Goal: Task Accomplishment & Management: Use online tool/utility

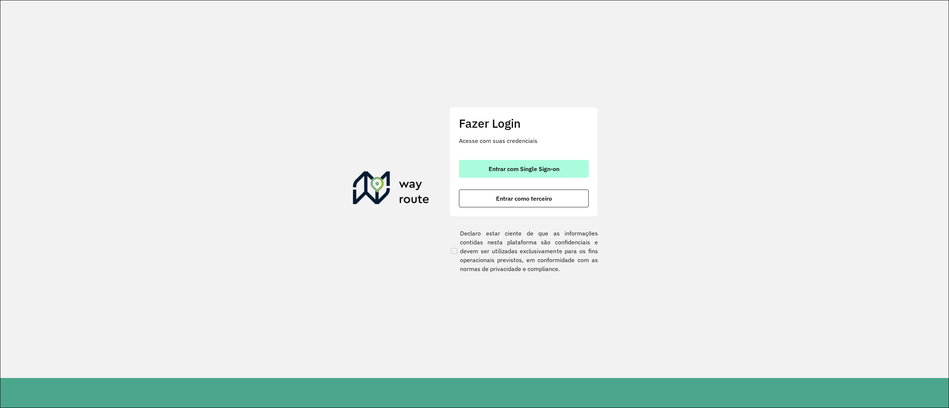
click at [537, 165] on div "Fazer Login Acesse com suas credenciais Entrar com Single Sign-on Entrar como t…" at bounding box center [523, 162] width 148 height 110
click at [537, 166] on span "Entrar com Single Sign-on" at bounding box center [523, 169] width 71 height 6
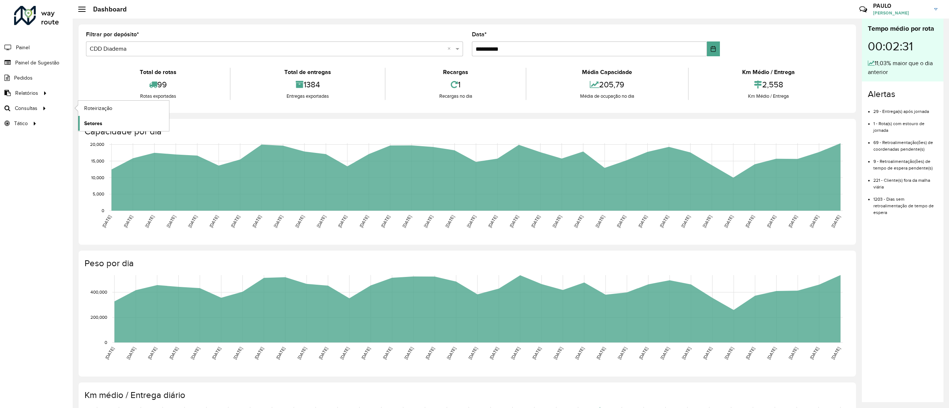
click at [101, 121] on span "Setores" at bounding box center [93, 124] width 18 height 8
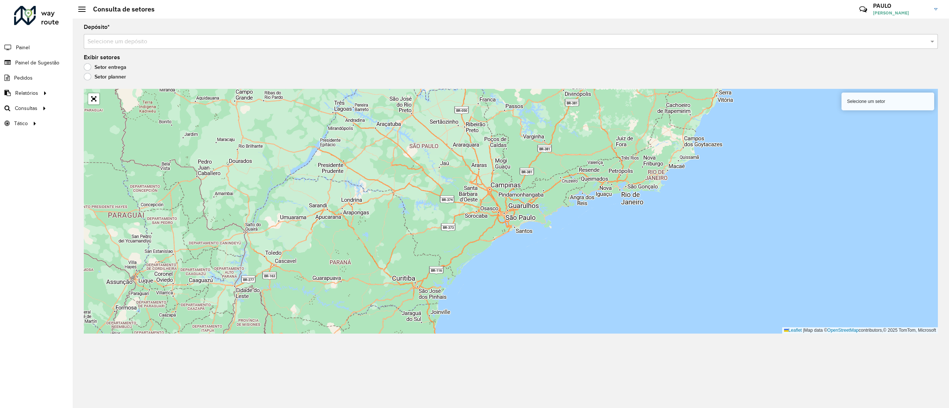
click at [884, 106] on div "Selecione um setor" at bounding box center [887, 102] width 93 height 18
click at [863, 99] on div "Selecione um setor" at bounding box center [887, 102] width 93 height 18
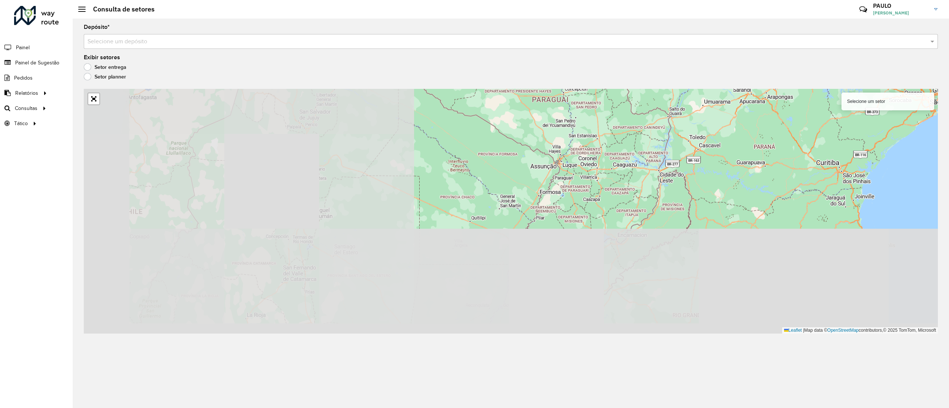
drag, startPoint x: 367, startPoint y: 209, endPoint x: 747, endPoint y: 70, distance: 404.5
click at [747, 70] on formly-group "Depósito * Selecione um depósito Exibir setores Setor entrega Setor planner Sel…" at bounding box center [511, 178] width 854 height 309
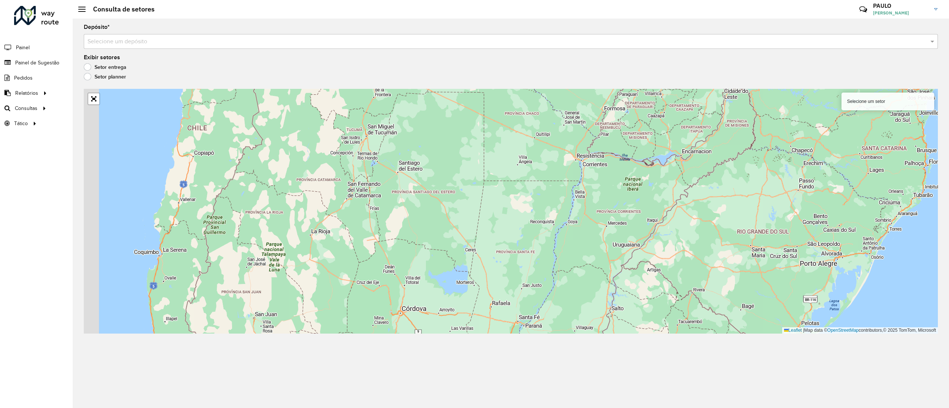
drag, startPoint x: 618, startPoint y: 197, endPoint x: 697, endPoint y: 152, distance: 90.8
click at [697, 152] on div "Selecione um setor Leaflet | Map data © OpenStreetMap contributors,© 2025 TomTo…" at bounding box center [511, 211] width 854 height 245
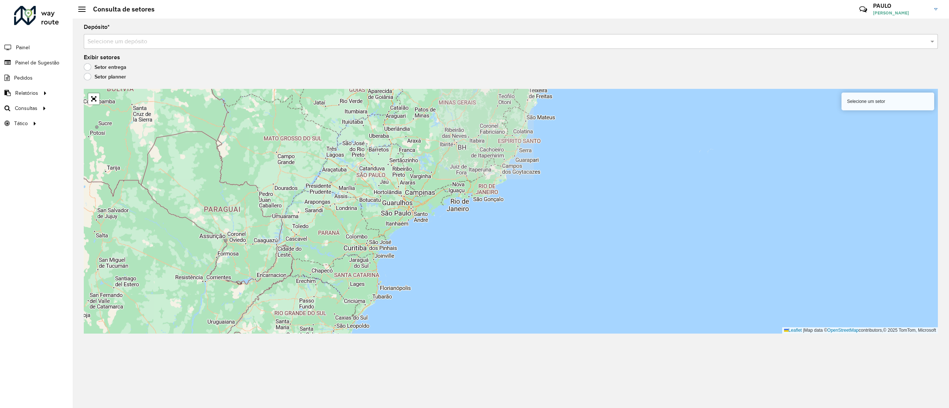
drag, startPoint x: 595, startPoint y: 194, endPoint x: 350, endPoint y: 332, distance: 281.1
click at [351, 332] on div "Selecione um setor Leaflet | Map data © OpenStreetMap contributors,© 2025 TomTo…" at bounding box center [511, 211] width 854 height 245
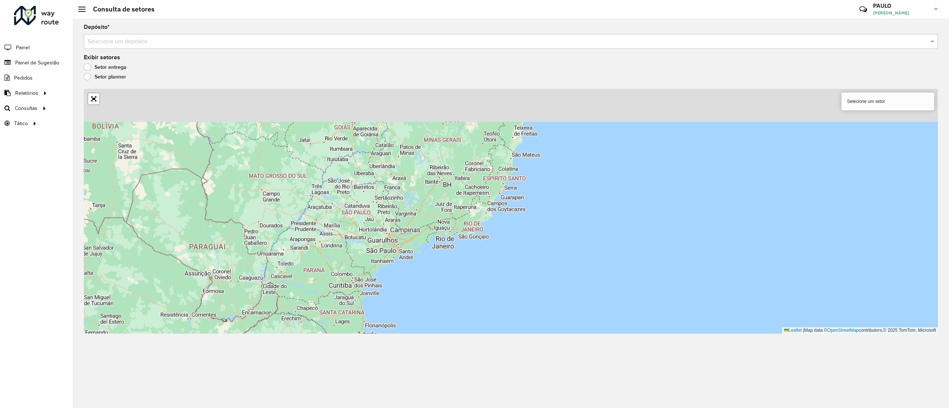
drag, startPoint x: 422, startPoint y: 210, endPoint x: 418, endPoint y: 216, distance: 6.5
click at [418, 216] on div "Selecione um setor Leaflet | Map data © OpenStreetMap contributors,© 2025 TomTo…" at bounding box center [511, 211] width 854 height 245
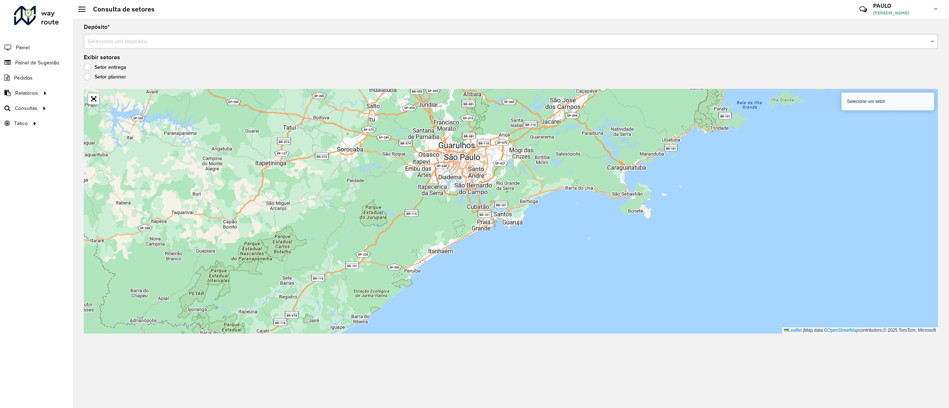
drag, startPoint x: 415, startPoint y: 245, endPoint x: 435, endPoint y: 235, distance: 22.4
click at [435, 235] on div "Selecione um setor Leaflet | Map data © OpenStreetMap contributors,© 2025 TomTo…" at bounding box center [511, 211] width 854 height 245
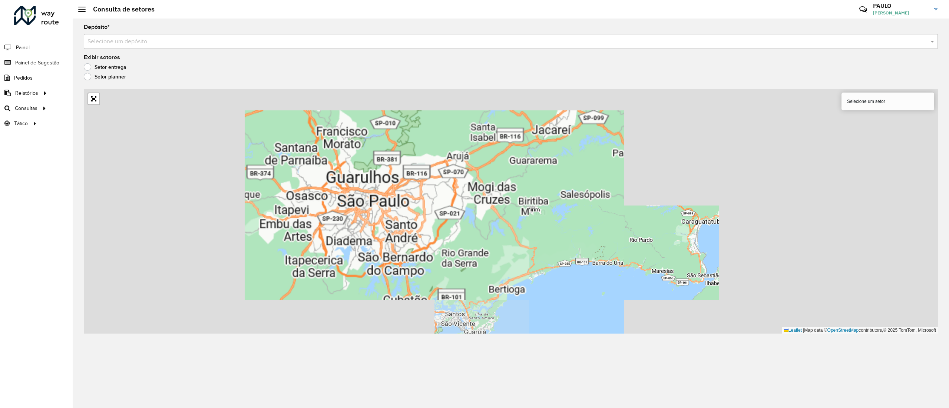
click at [386, 46] on div "Selecione um depósito" at bounding box center [511, 41] width 854 height 15
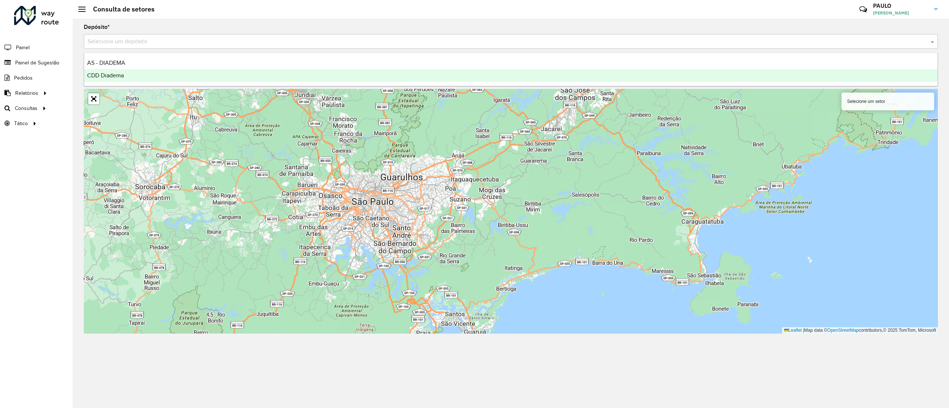
click at [319, 79] on div "CDD Diadema" at bounding box center [510, 75] width 853 height 13
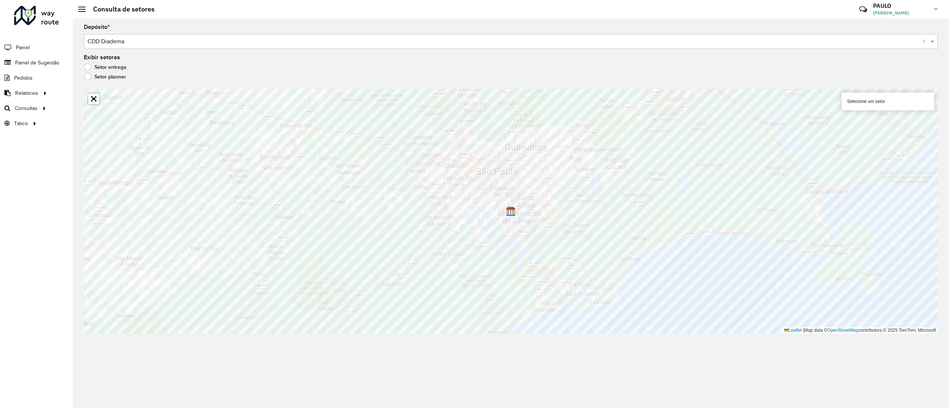
click at [881, 101] on div "Selecione um setor" at bounding box center [887, 102] width 93 height 18
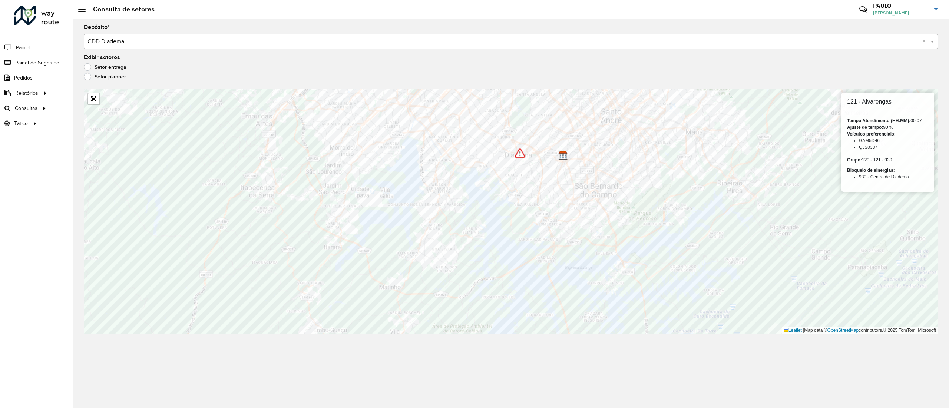
click at [520, 155] on img at bounding box center [520, 154] width 10 height 10
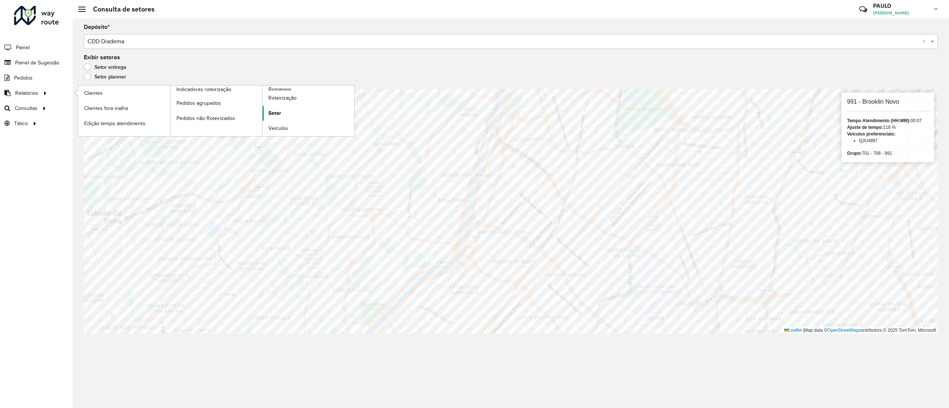
click at [286, 112] on link "Setor" at bounding box center [308, 113] width 92 height 15
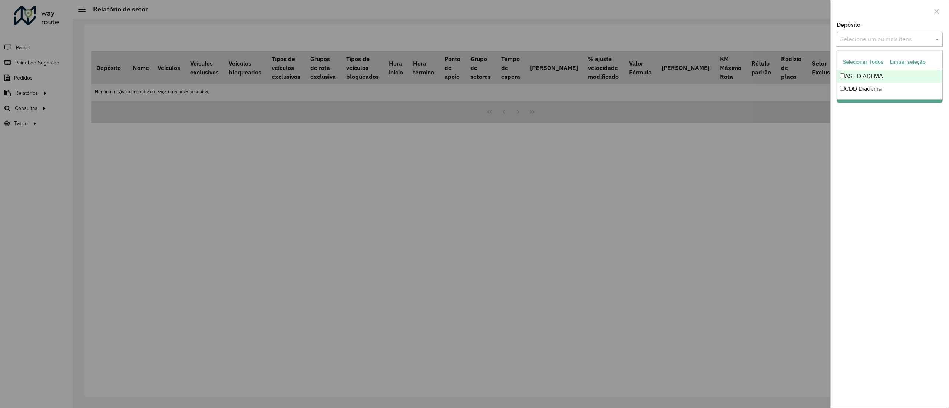
click at [872, 36] on input "text" at bounding box center [885, 39] width 95 height 9
click at [866, 92] on div "CDD Diadema" at bounding box center [889, 89] width 105 height 13
drag, startPoint x: 886, startPoint y: 127, endPoint x: 879, endPoint y: 111, distance: 16.9
click at [885, 127] on div "Depósito Selecione um ou mais itens CDD Diadema × × Grupo de Depósito Selecione…" at bounding box center [889, 215] width 118 height 386
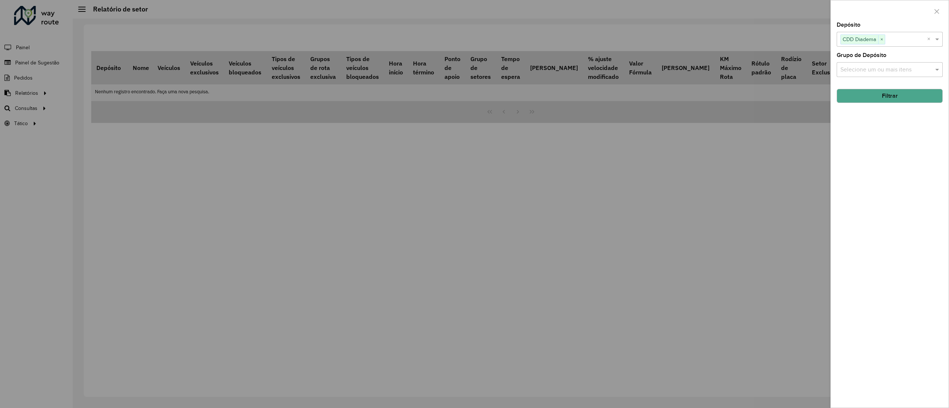
click at [875, 99] on button "Filtrar" at bounding box center [889, 96] width 106 height 14
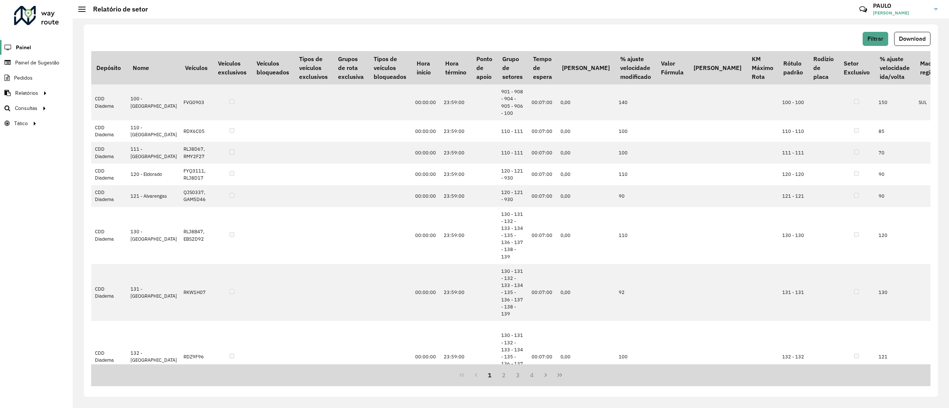
click at [27, 47] on span "Painel" at bounding box center [23, 48] width 15 height 8
click at [96, 105] on span "Roteirização" at bounding box center [99, 108] width 30 height 8
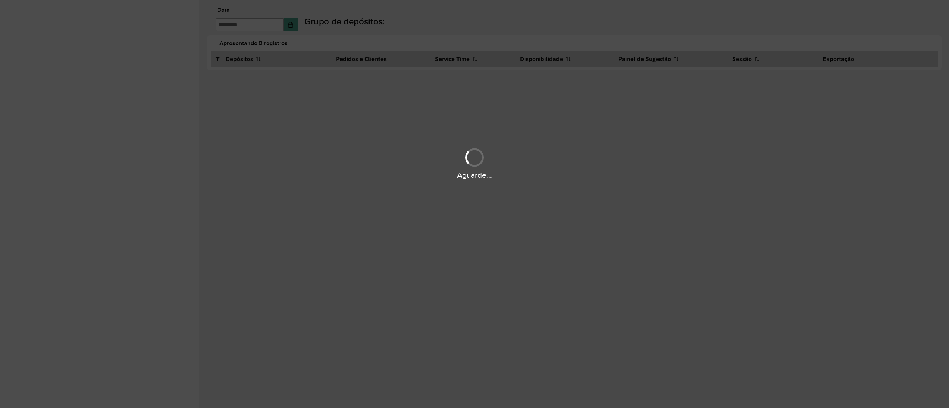
type input "**********"
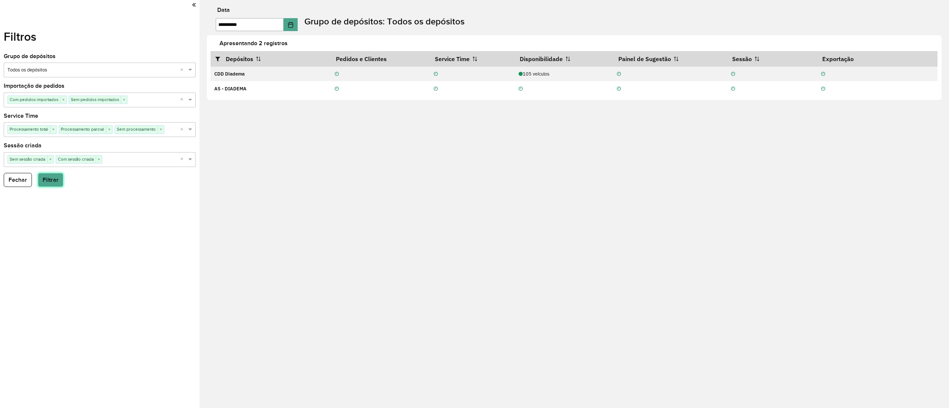
click at [43, 179] on button "Filtrar" at bounding box center [51, 180] width 26 height 14
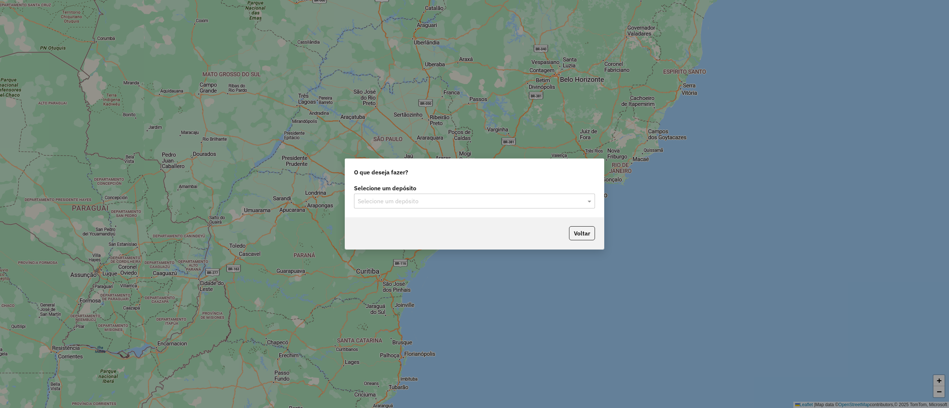
click at [406, 201] on input "text" at bounding box center [467, 201] width 219 height 9
click at [396, 236] on div "CDD Diadema" at bounding box center [474, 235] width 240 height 13
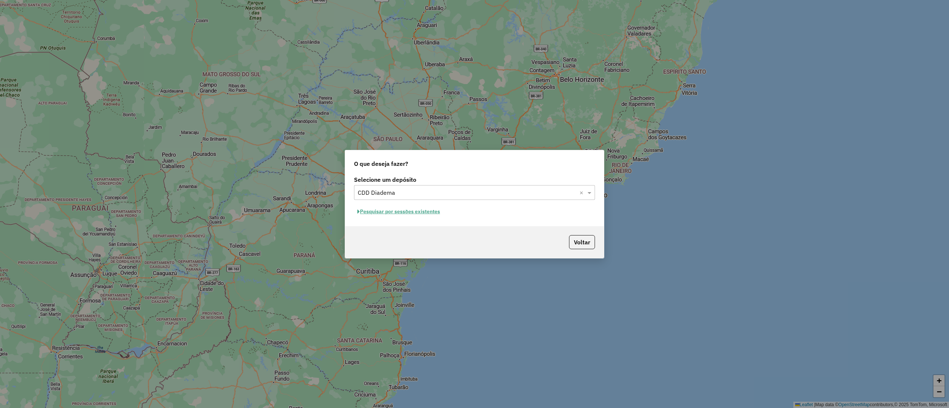
click at [394, 214] on button "Pesquisar por sessões existentes" at bounding box center [398, 211] width 89 height 11
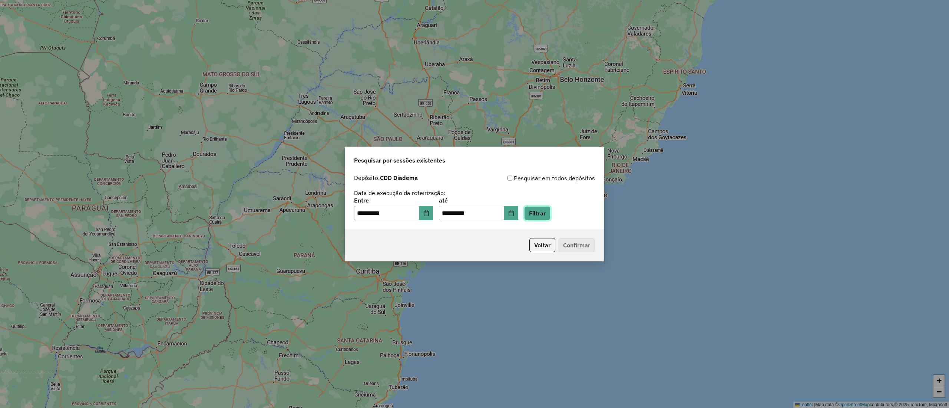
click at [548, 216] on button "Filtrar" at bounding box center [537, 213] width 26 height 14
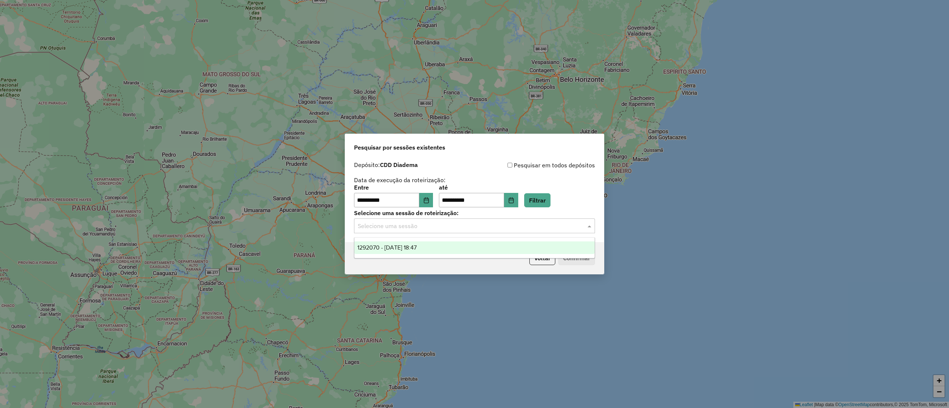
click at [426, 222] on input "text" at bounding box center [467, 226] width 219 height 9
click at [408, 247] on span "1292070 - 10/10/2025 18:47" at bounding box center [386, 248] width 59 height 6
click at [578, 258] on button "Confirmar" at bounding box center [576, 258] width 37 height 14
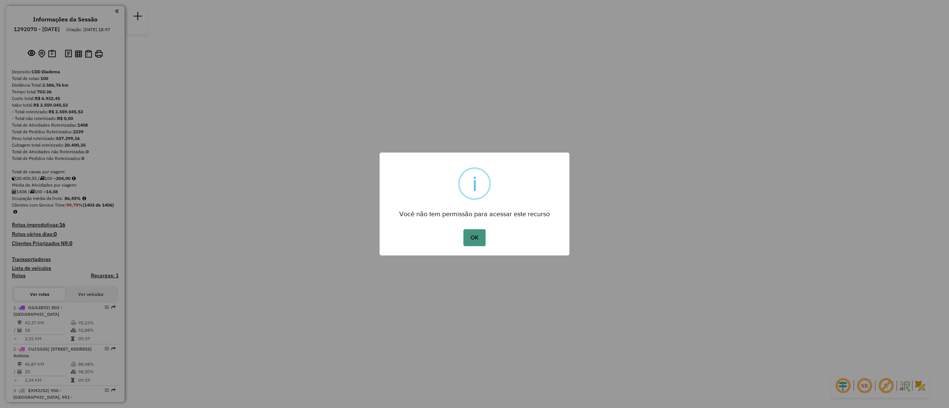
click at [474, 237] on button "OK" at bounding box center [474, 237] width 22 height 17
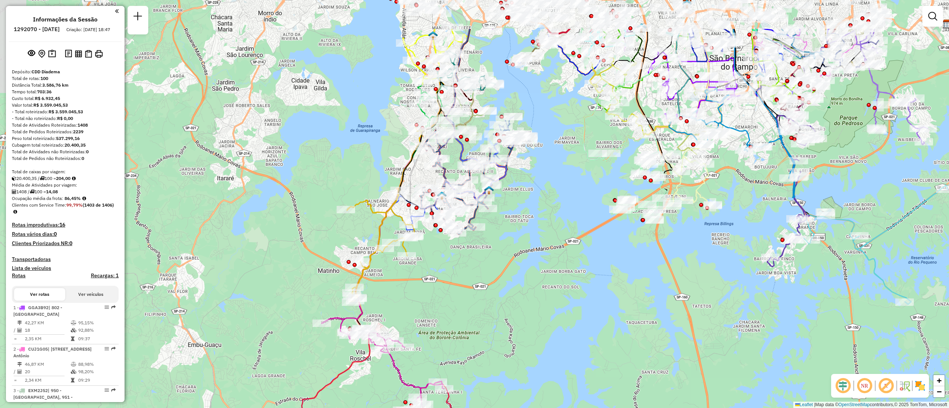
drag, startPoint x: 462, startPoint y: 161, endPoint x: 532, endPoint y: 230, distance: 99.0
click at [532, 230] on div "Janela de atendimento Grade de atendimento Capacidade Transportadoras Veículos …" at bounding box center [474, 204] width 949 height 408
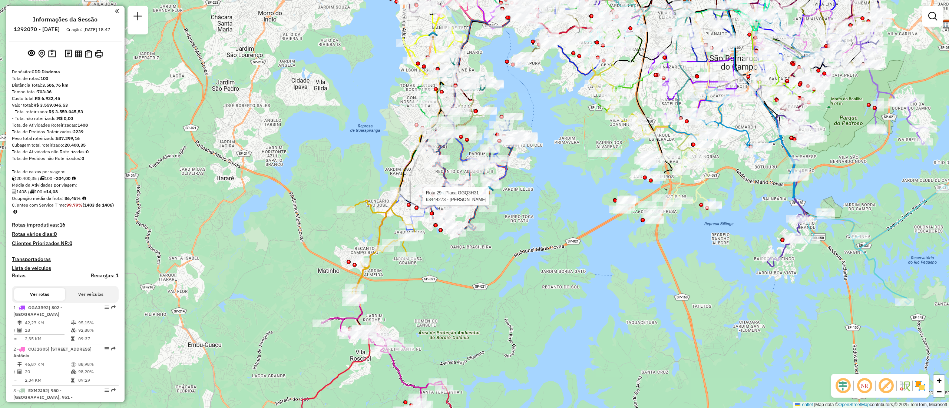
select select "**********"
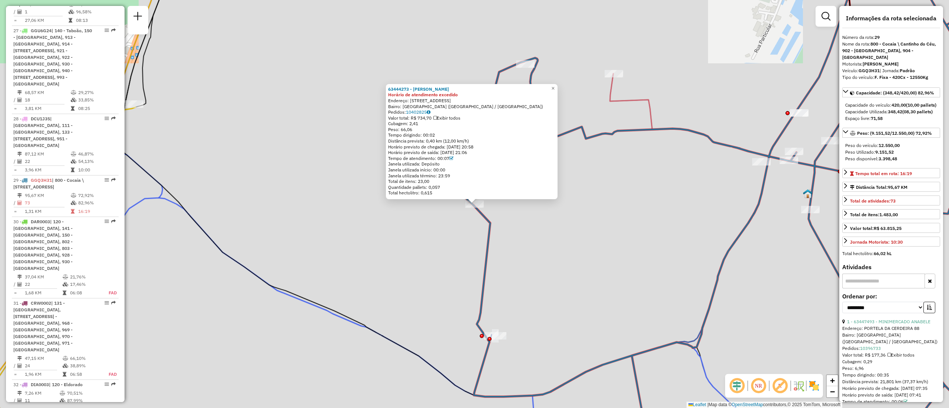
scroll to position [1596, 0]
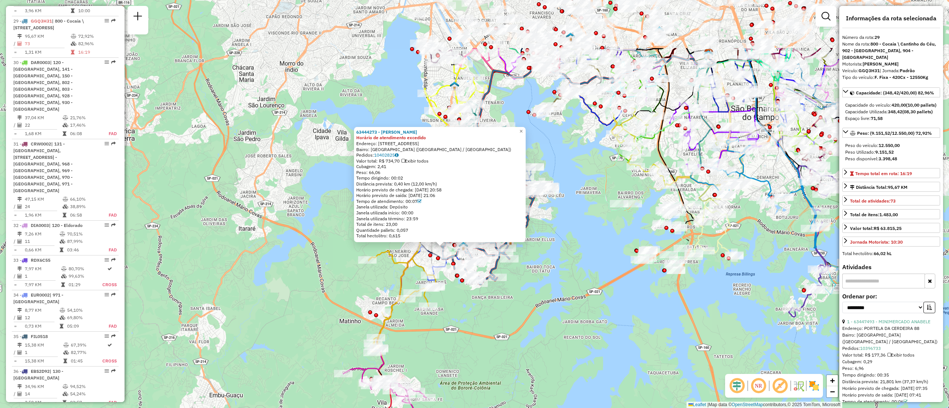
drag, startPoint x: 607, startPoint y: 225, endPoint x: 502, endPoint y: 314, distance: 136.9
click at [502, 314] on div "63444273 - AMAURI DE MELO SILVA Horário de atendimento excedido Endereço: R CON…" at bounding box center [474, 204] width 949 height 408
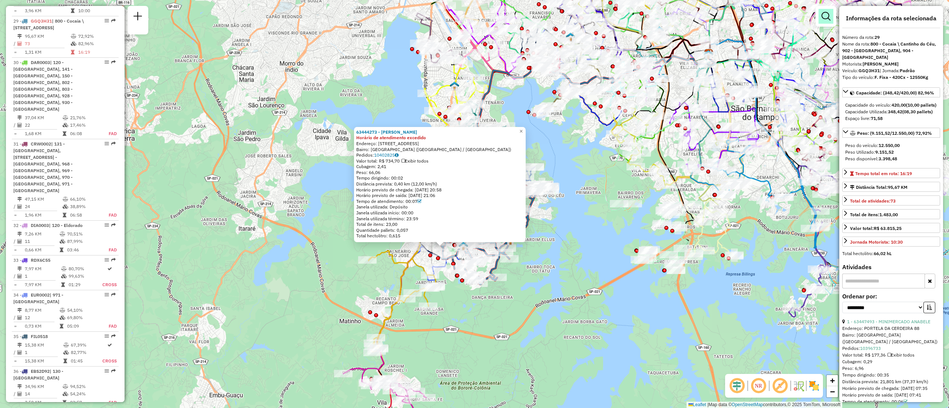
click at [826, 21] on link at bounding box center [825, 16] width 15 height 15
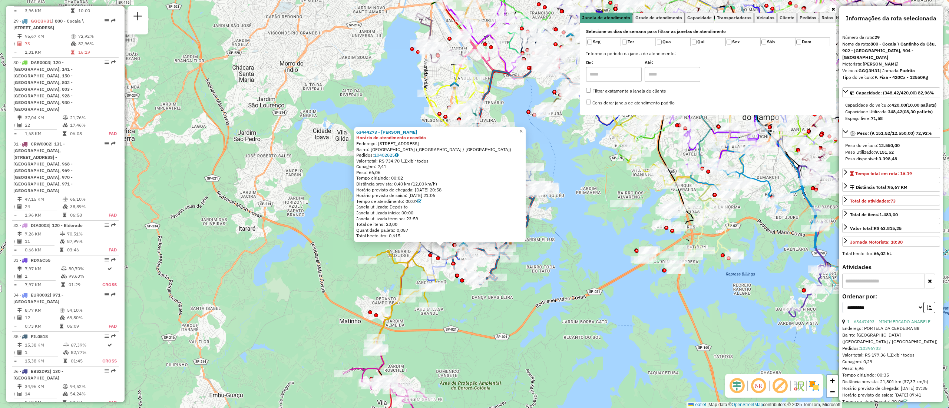
drag, startPoint x: 654, startPoint y: 22, endPoint x: 687, endPoint y: 28, distance: 33.1
click at [656, 23] on div "Janela de atendimento Grade de atendimento Capacidade Transportadoras Veículos …" at bounding box center [708, 64] width 256 height 103
click at [790, 17] on span "Cliente" at bounding box center [786, 18] width 15 height 4
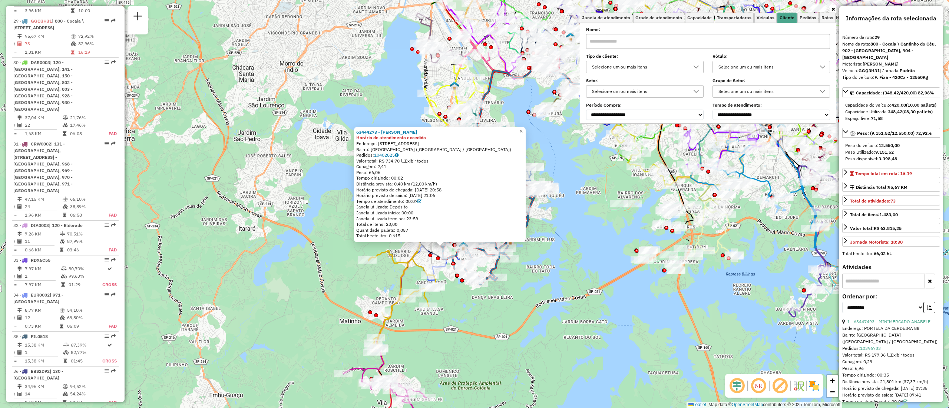
click at [654, 41] on input "text" at bounding box center [708, 41] width 244 height 15
click at [669, 92] on div "Selecione um ou mais itens" at bounding box center [639, 92] width 100 height 12
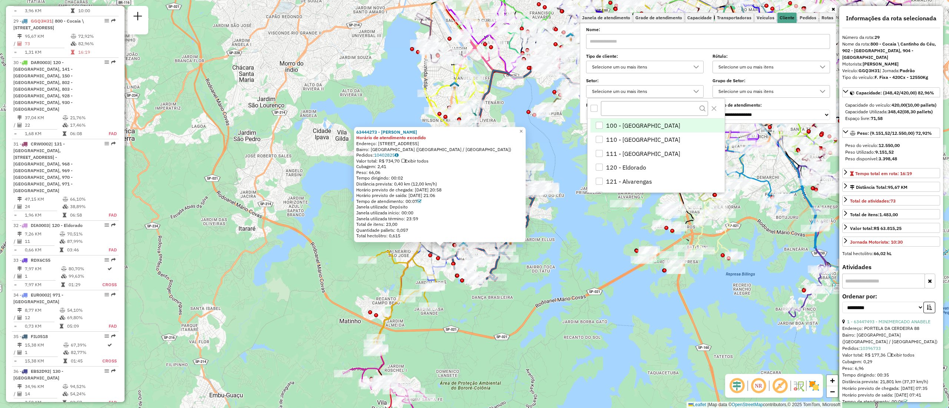
scroll to position [4, 27]
click at [675, 92] on div "Selecione um ou mais itens" at bounding box center [639, 92] width 100 height 12
